Goal: Information Seeking & Learning: Learn about a topic

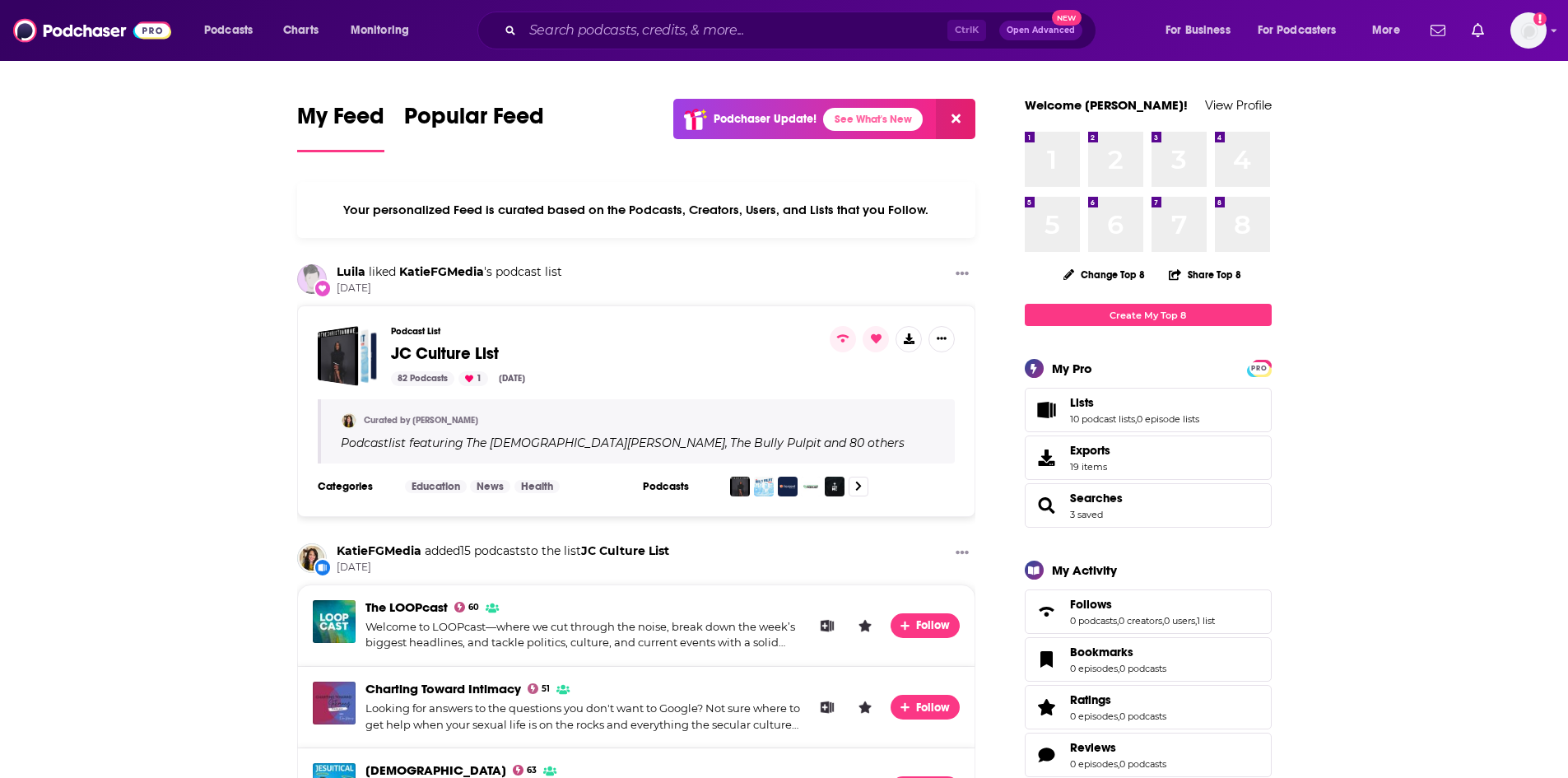
click at [671, 45] on div "Ctrl K Open Advanced New" at bounding box center [787, 31] width 619 height 38
click at [681, 36] on input "Search podcasts, credits, & more..." at bounding box center [735, 31] width 425 height 27
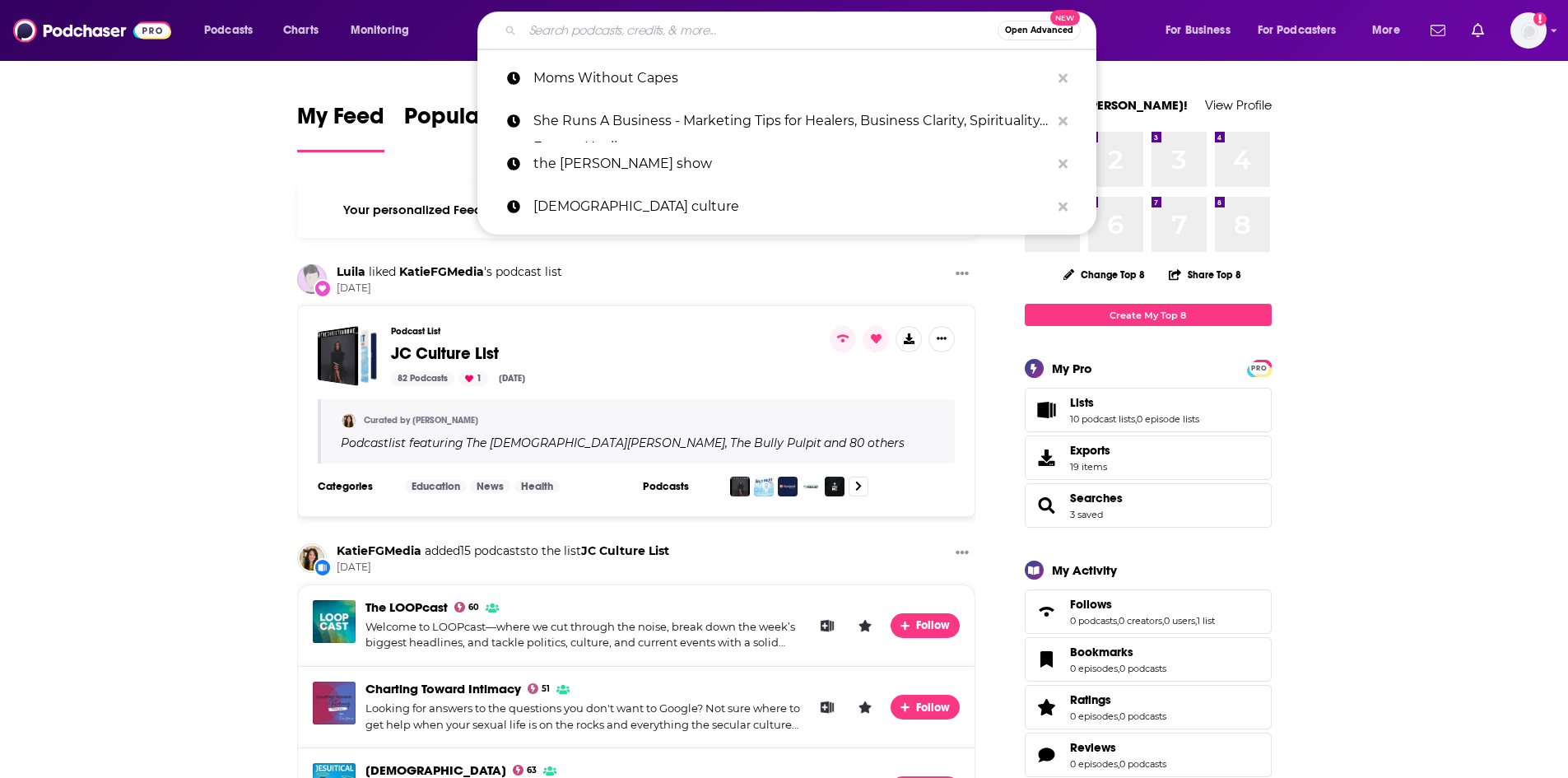
paste input "Practical Wisdom"
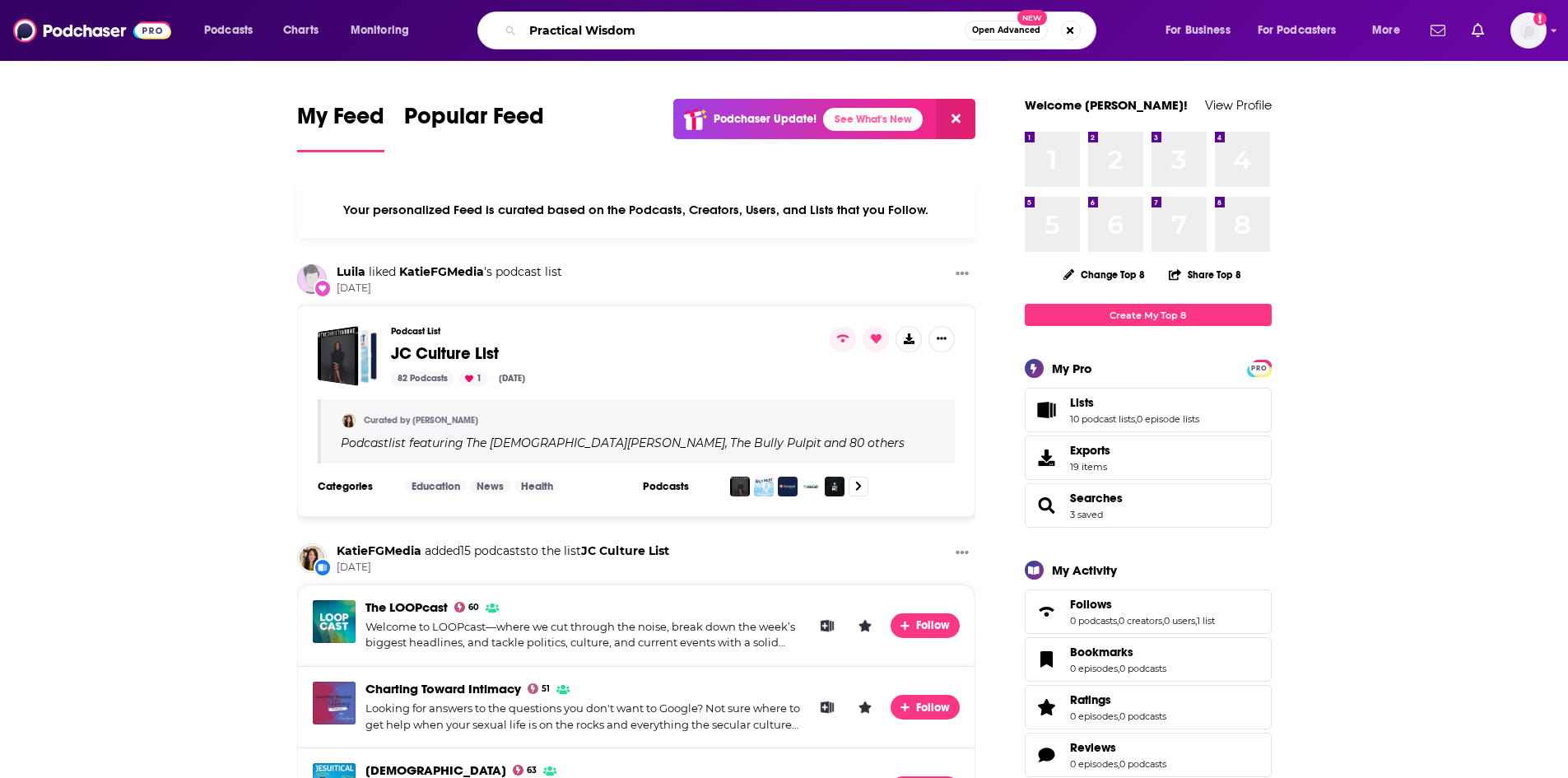
type input "Practical Wisdom"
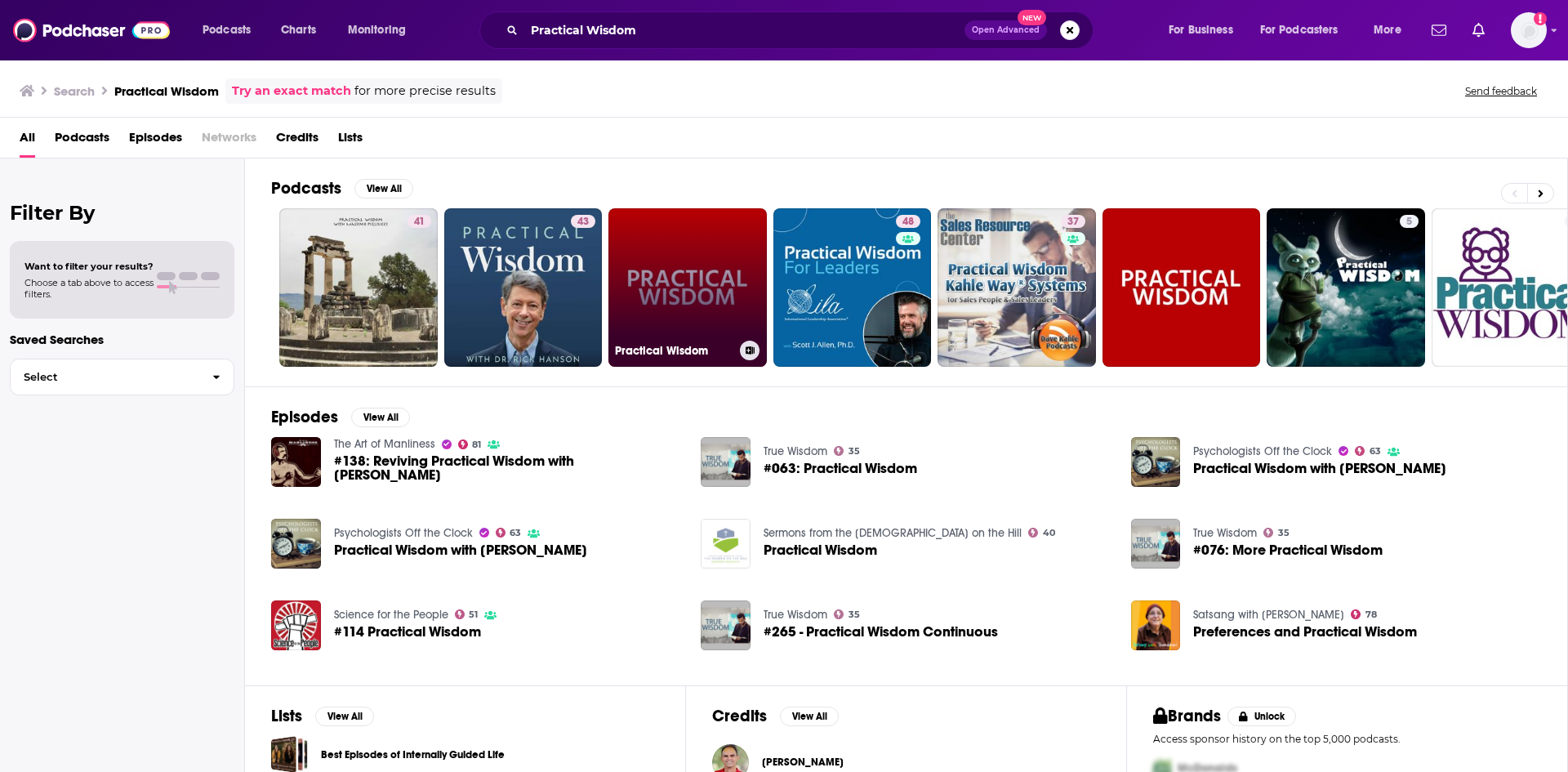
click at [666, 283] on link "Practical Wisdom" at bounding box center [688, 288] width 158 height 158
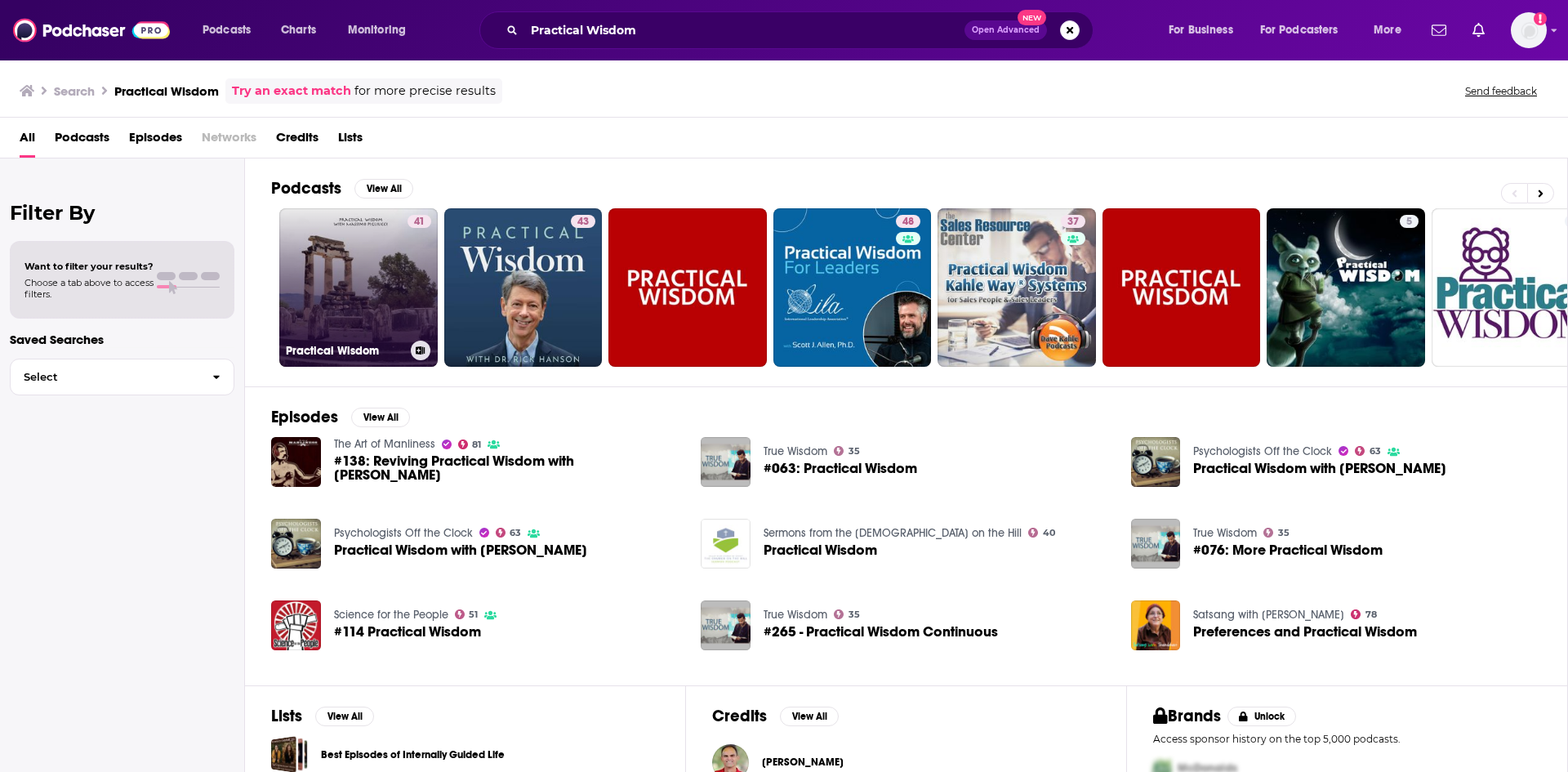
click at [352, 257] on link "41 Practical Wisdom" at bounding box center [358, 288] width 158 height 158
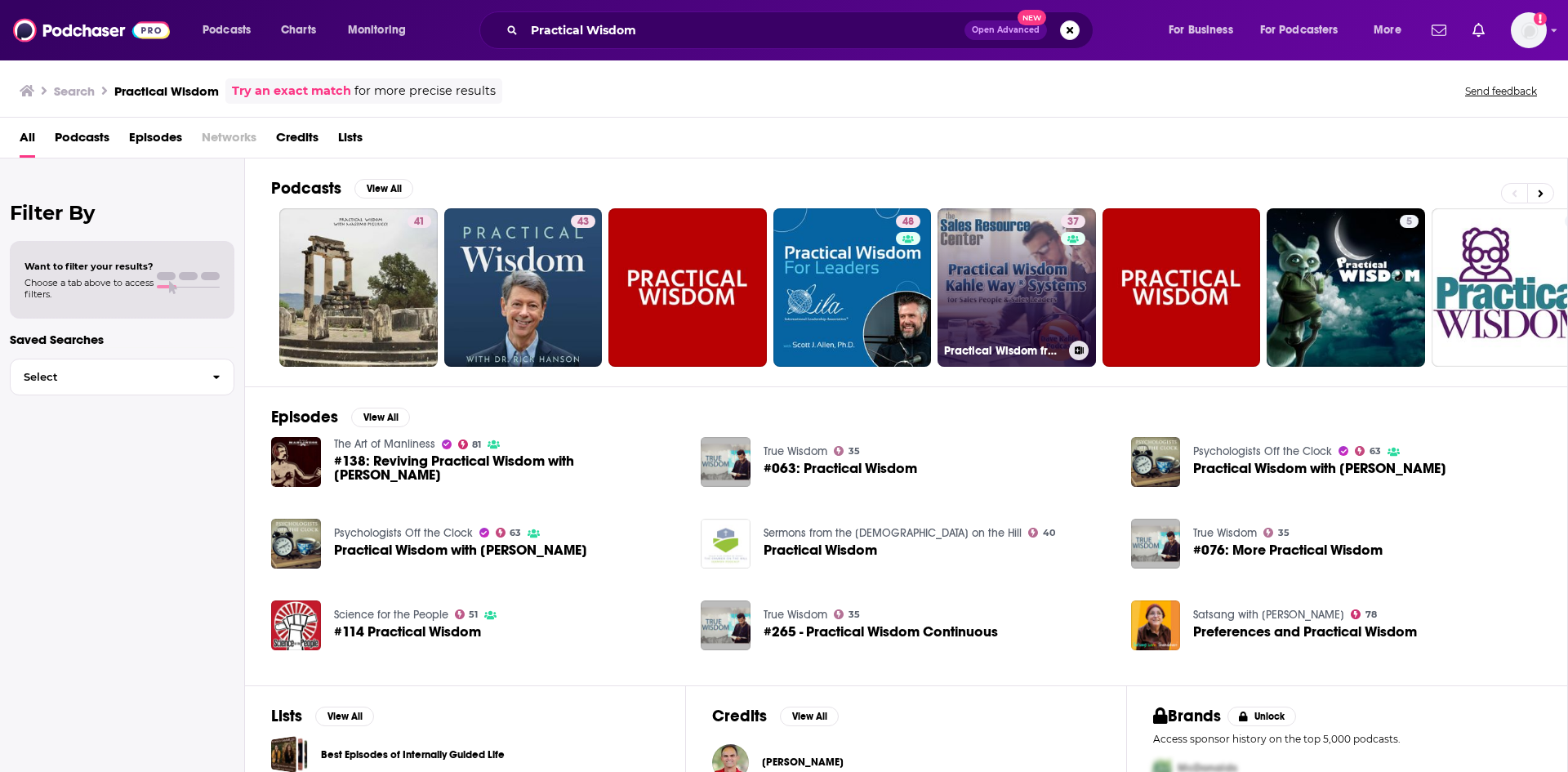
click at [1005, 278] on link "37 Practical Wisdom from [PERSON_NAME] Way Sales Systems" at bounding box center [1016, 288] width 158 height 158
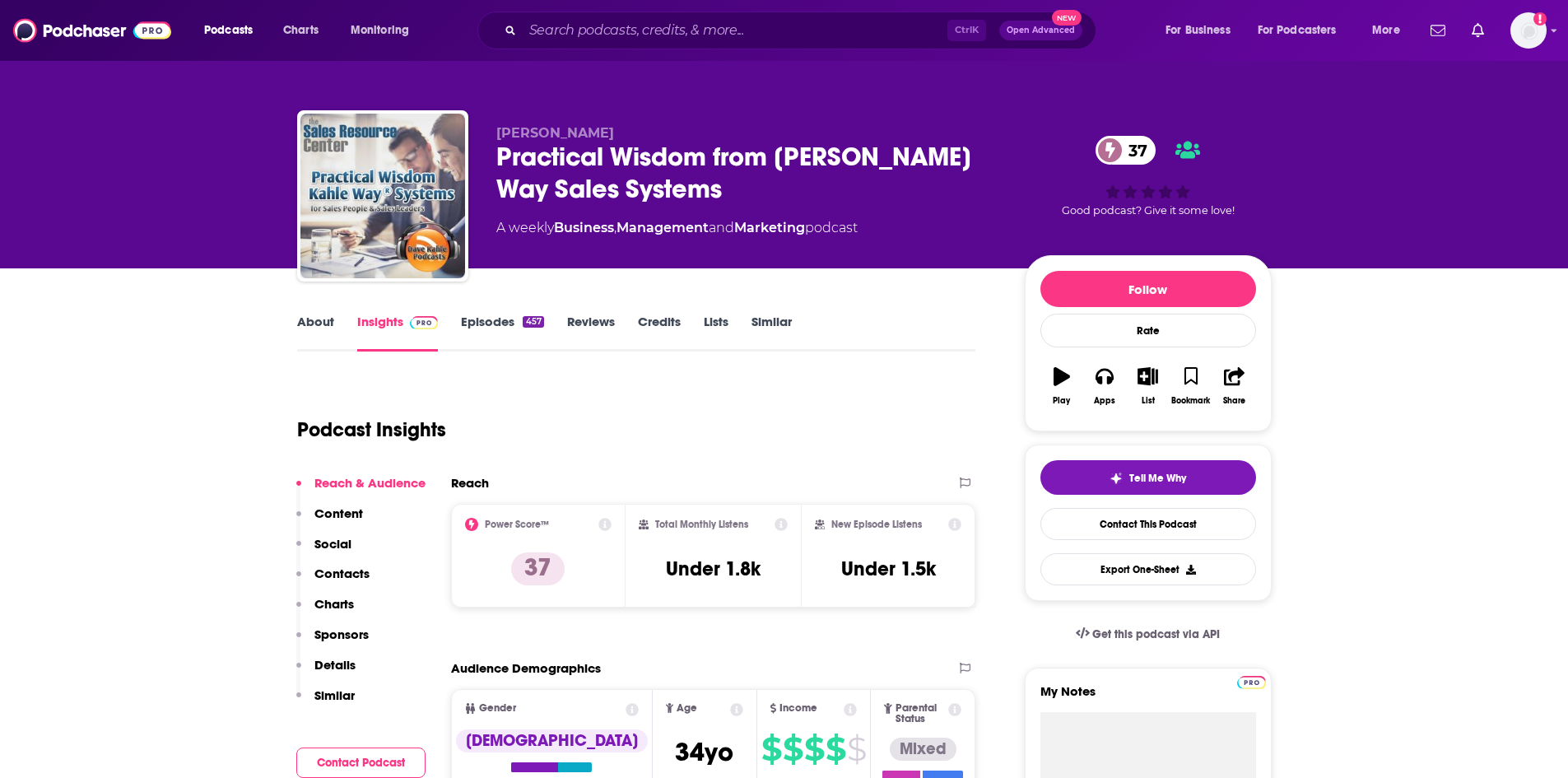
click at [325, 325] on link "About" at bounding box center [315, 333] width 37 height 38
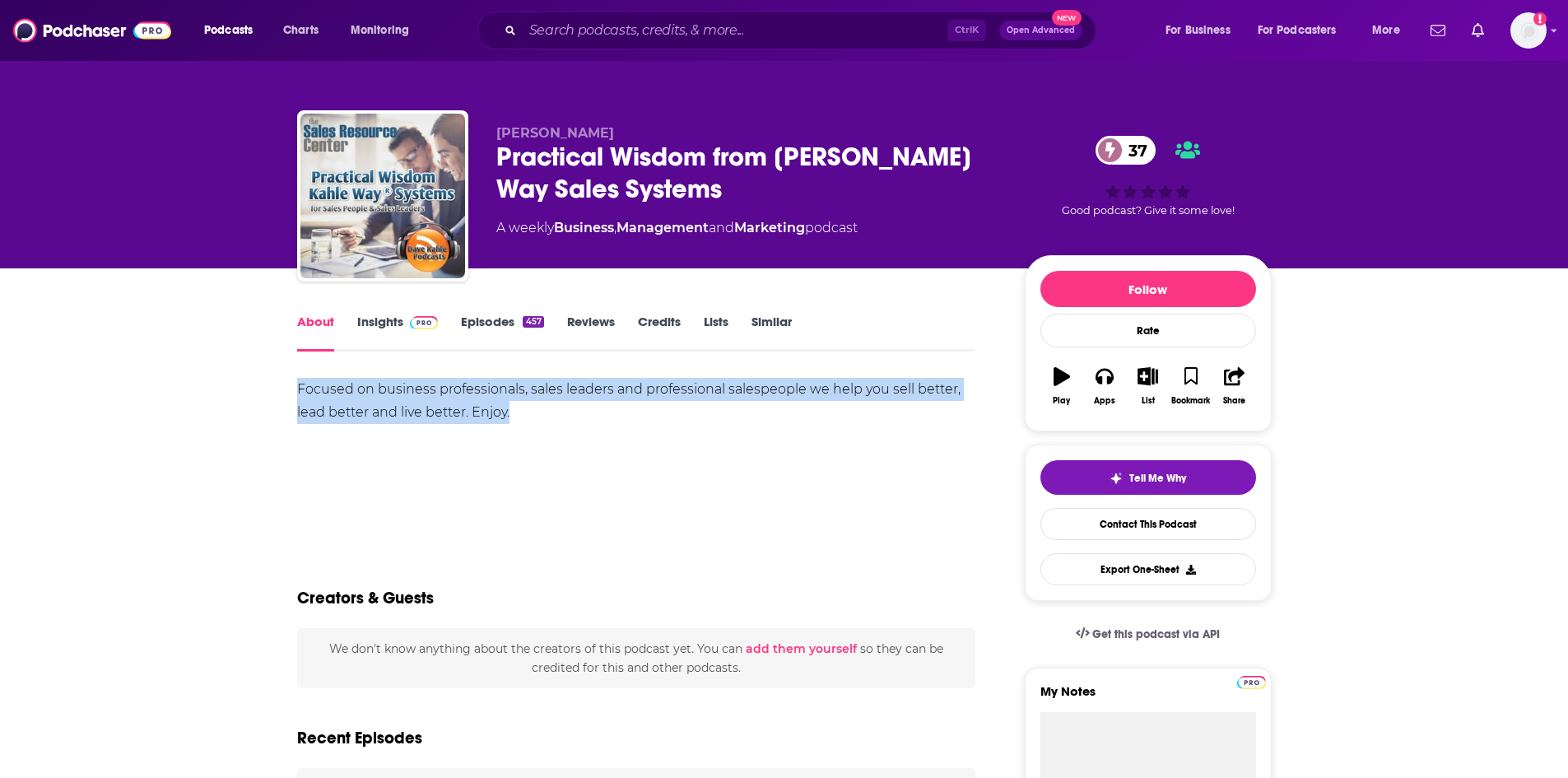
drag, startPoint x: 295, startPoint y: 380, endPoint x: 540, endPoint y: 413, distance: 247.2
copy div "Focused on business professionals, sales leaders and professional salespeople w…"
